Goal: Task Accomplishment & Management: Manage account settings

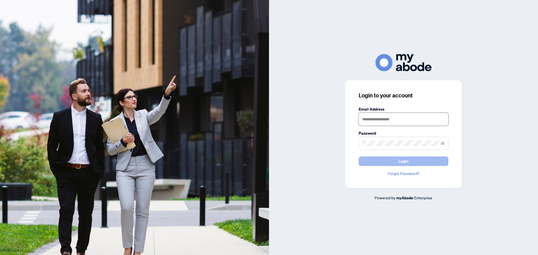
type input "**********"
click at [382, 162] on button "Login" at bounding box center [404, 162] width 90 height 10
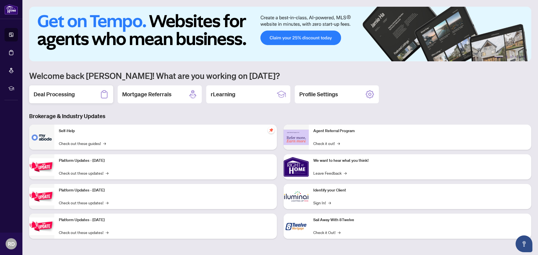
click at [82, 95] on div "Deal Processing" at bounding box center [71, 94] width 84 height 18
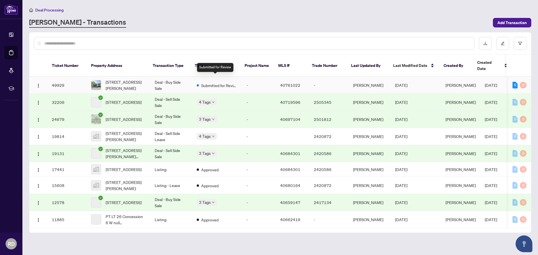
click at [219, 82] on span "Submitted for Review" at bounding box center [219, 85] width 36 height 6
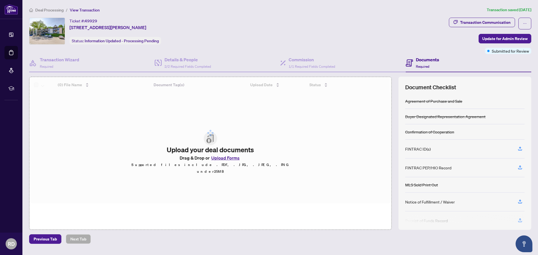
click at [215, 161] on div at bounding box center [210, 133] width 362 height 112
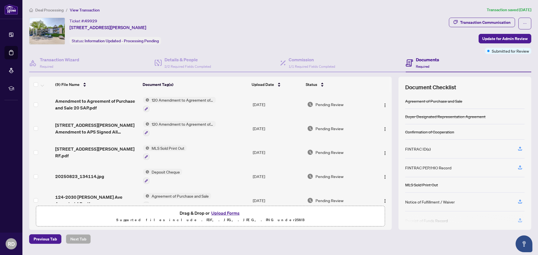
click at [225, 213] on button "Upload Forms" at bounding box center [226, 213] width 32 height 7
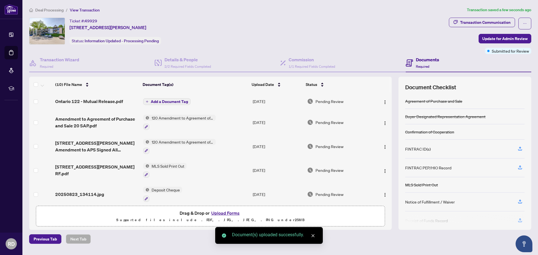
click at [170, 103] on span "Add a Document Tag" at bounding box center [169, 102] width 37 height 4
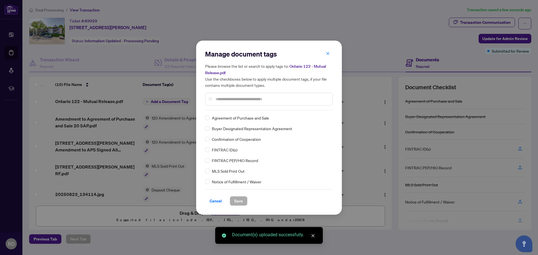
click at [236, 107] on div "Manage document tags Please browse the list or search to apply tags to: Ontario…" at bounding box center [269, 80] width 128 height 61
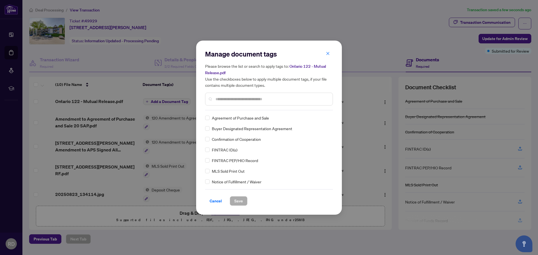
click at [233, 98] on input "text" at bounding box center [271, 99] width 113 height 6
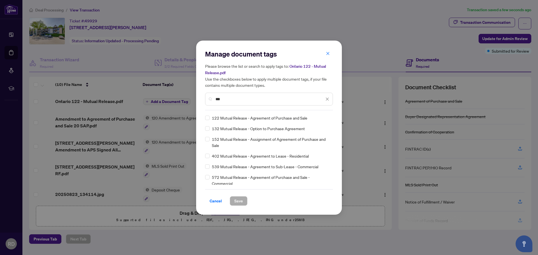
type input "***"
click at [239, 203] on span "Save" at bounding box center [238, 201] width 9 height 9
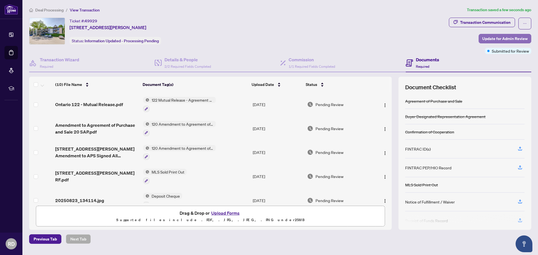
click at [493, 36] on span "Update for Admin Review" at bounding box center [504, 38] width 45 height 9
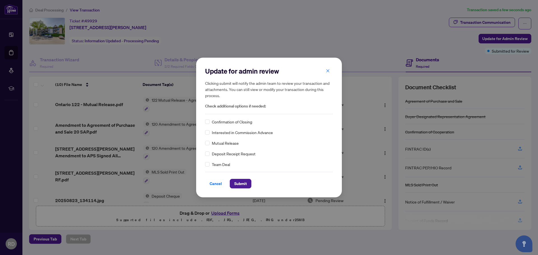
click at [210, 143] on div "Mutual Release" at bounding box center [269, 143] width 128 height 6
click at [235, 184] on span "Submit" at bounding box center [240, 183] width 13 height 9
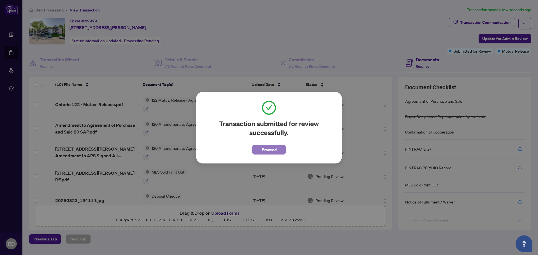
click at [259, 151] on button "Proceed" at bounding box center [269, 150] width 34 height 10
